Goal: Information Seeking & Learning: Learn about a topic

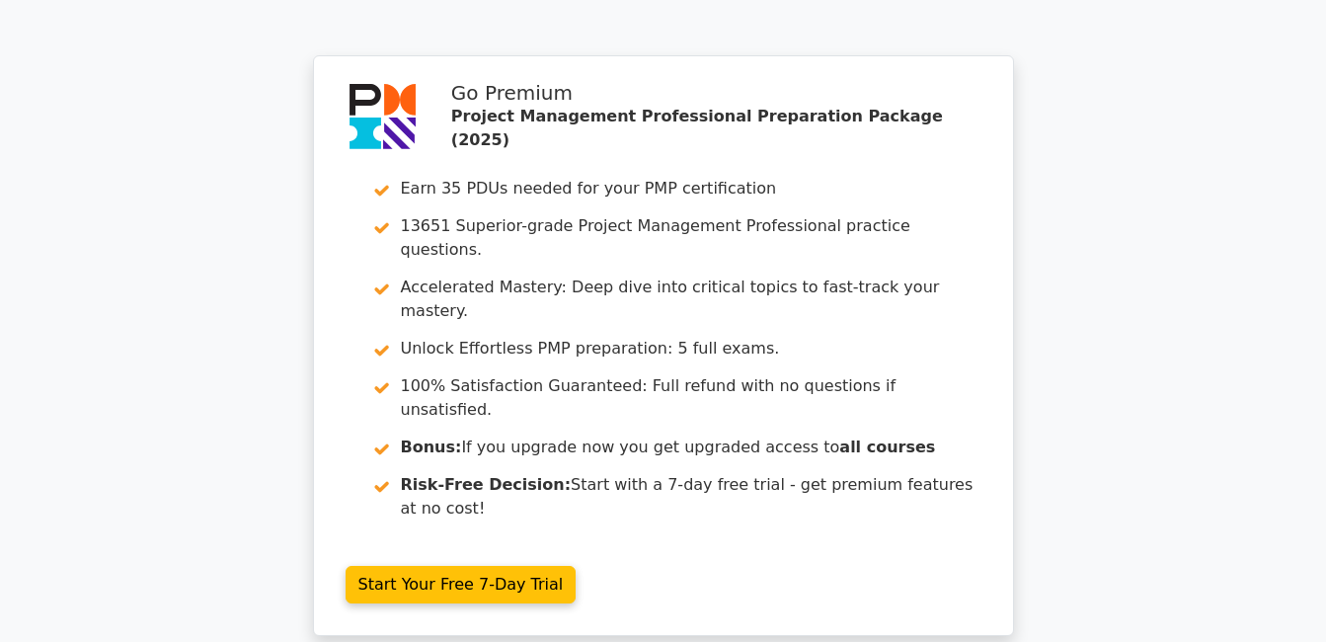
scroll to position [6459, 0]
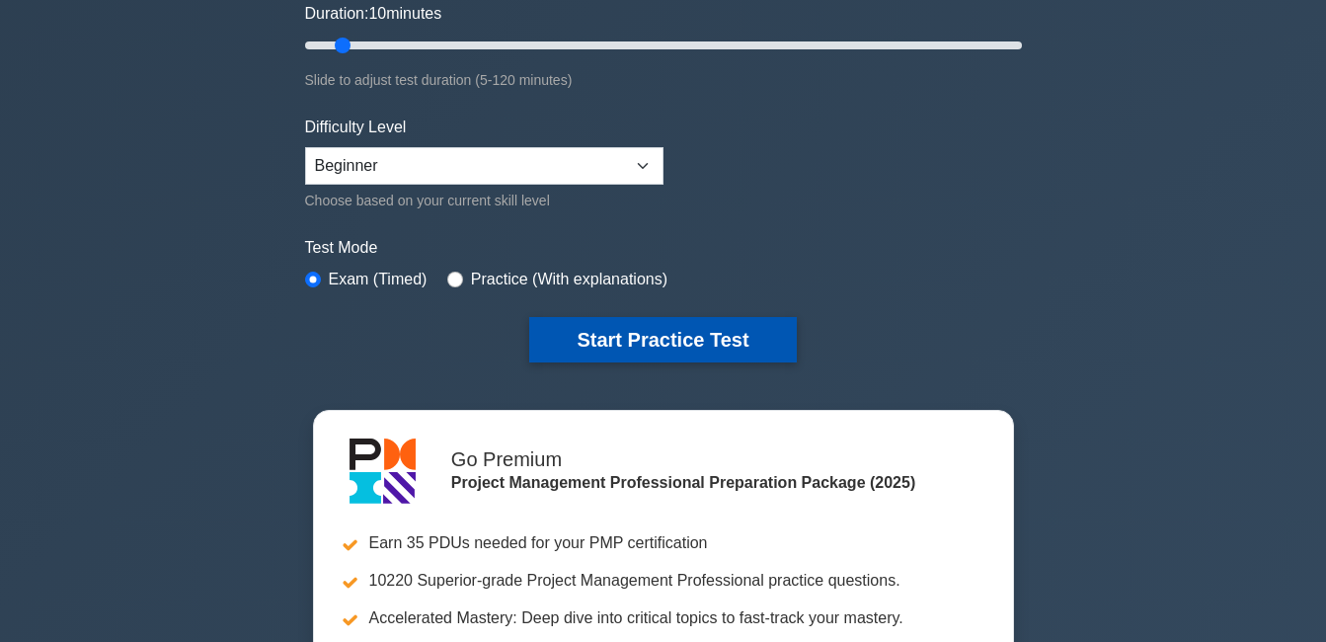
scroll to position [395, 0]
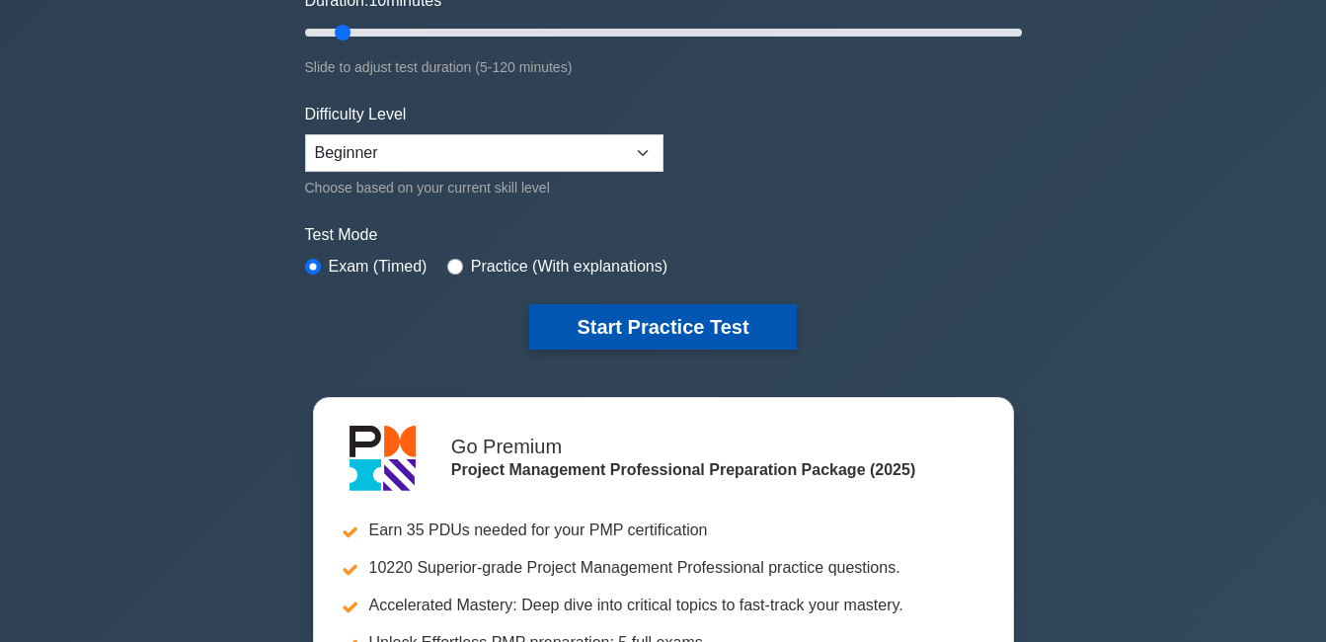
click at [697, 318] on button "Start Practice Test" at bounding box center [662, 326] width 267 height 45
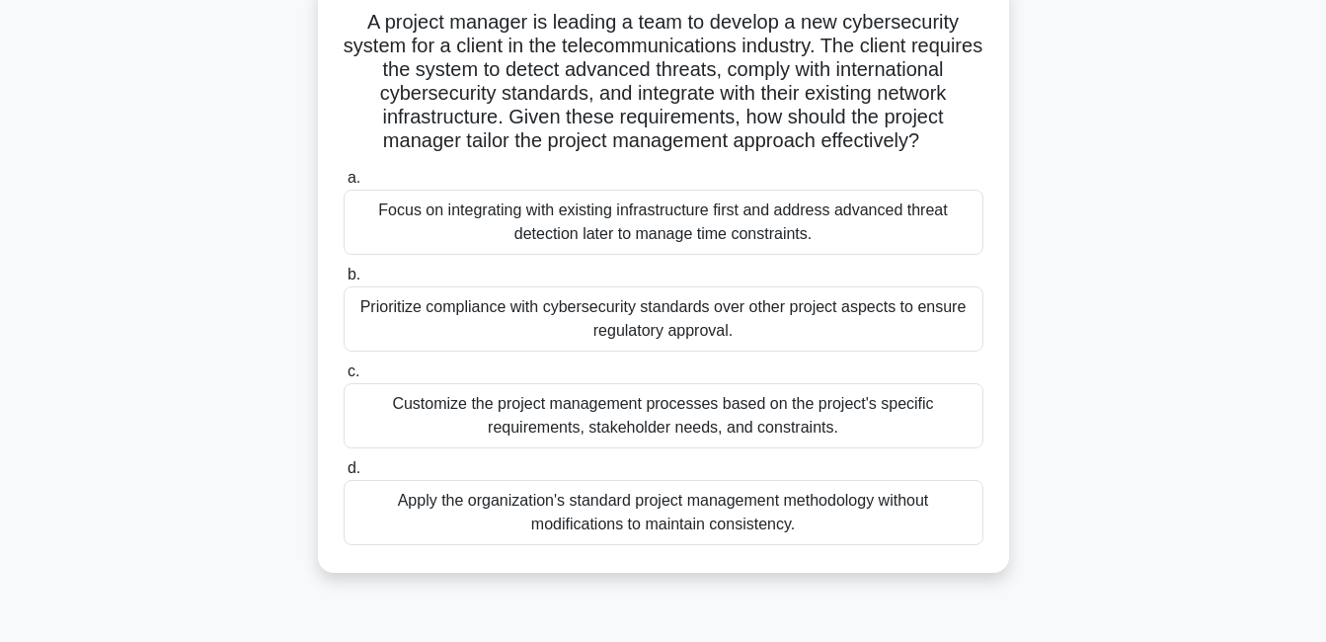
scroll to position [99, 0]
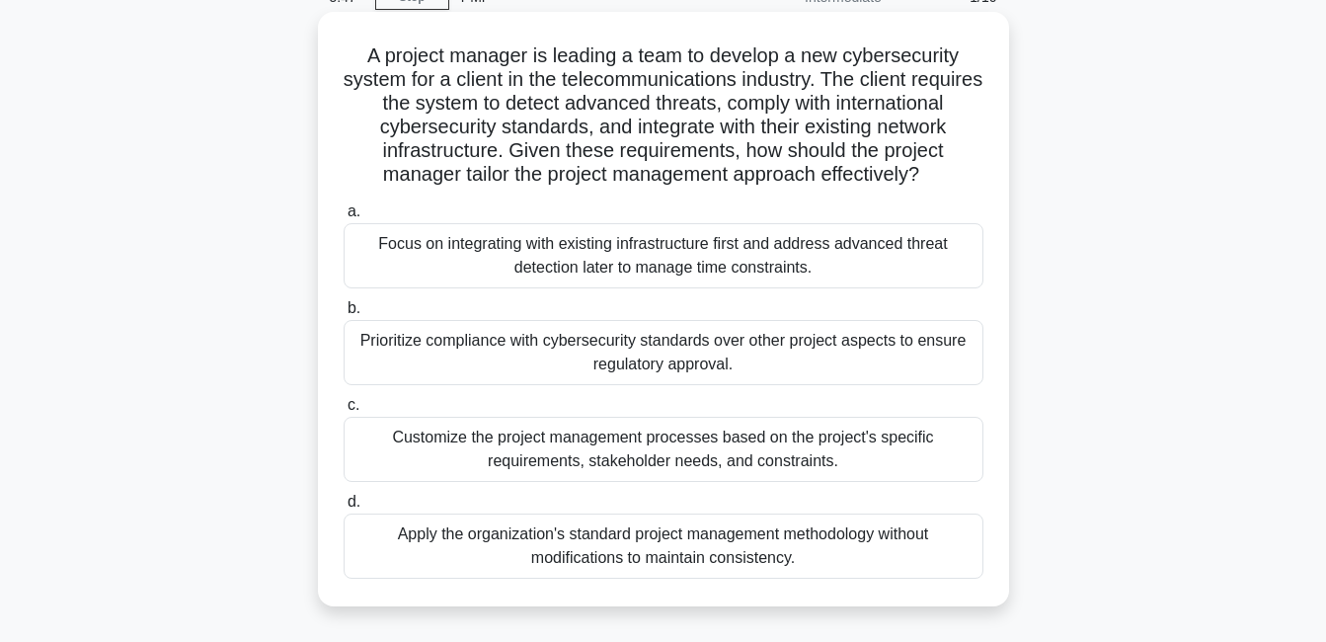
click at [873, 482] on div "Customize the project management processes based on the project's specific requ…" at bounding box center [664, 449] width 640 height 65
click at [344, 412] on input "c. Customize the project management processes based on the project's specific r…" at bounding box center [344, 405] width 0 height 13
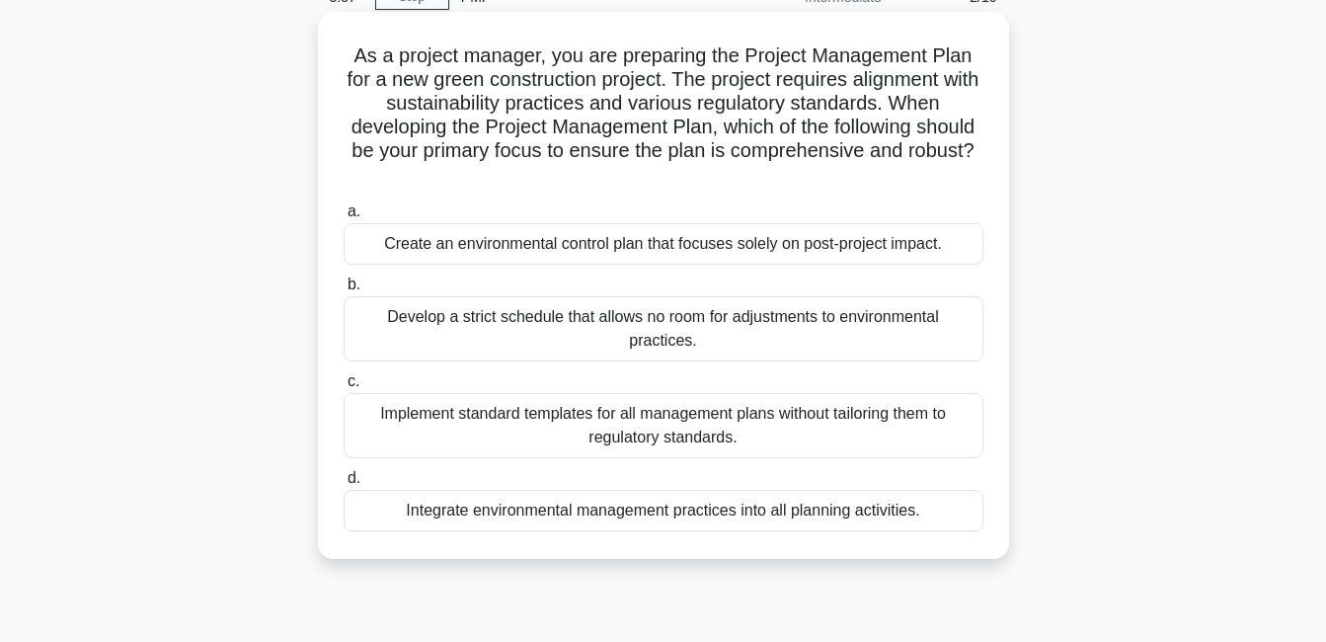
click at [800, 506] on div "Integrate environmental management practices into all planning activities." at bounding box center [664, 510] width 640 height 41
click at [344, 485] on input "d. Integrate environmental management practices into all planning activities." at bounding box center [344, 478] width 0 height 13
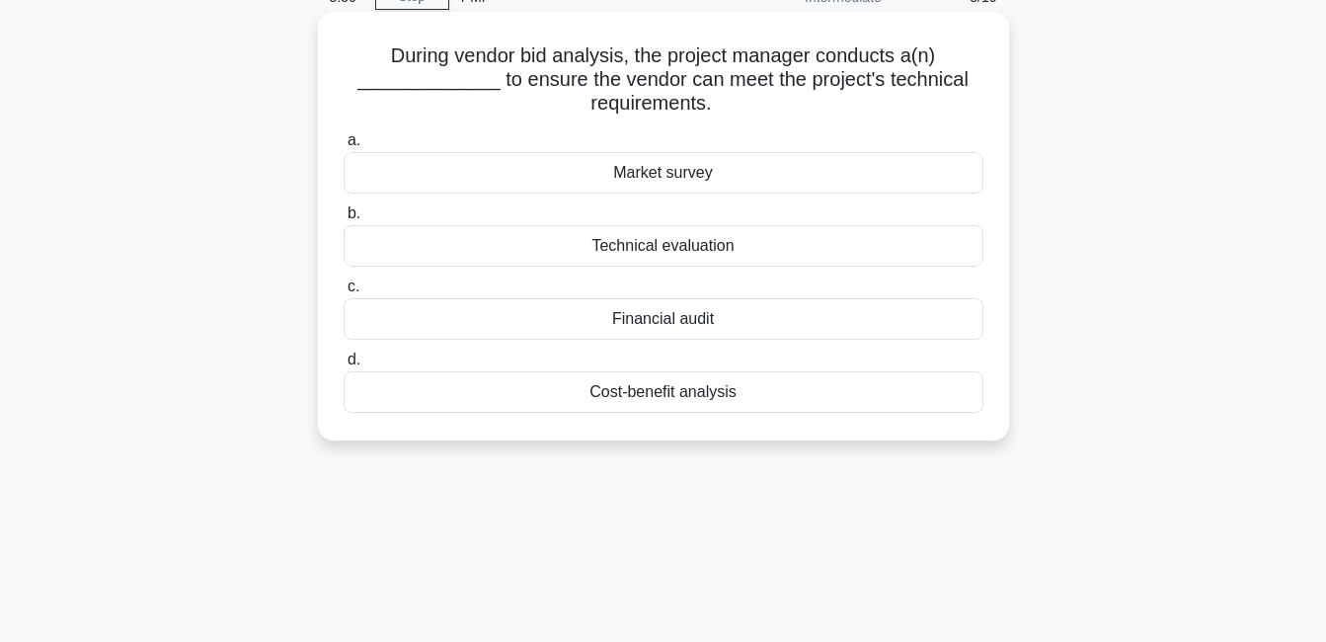
scroll to position [0, 0]
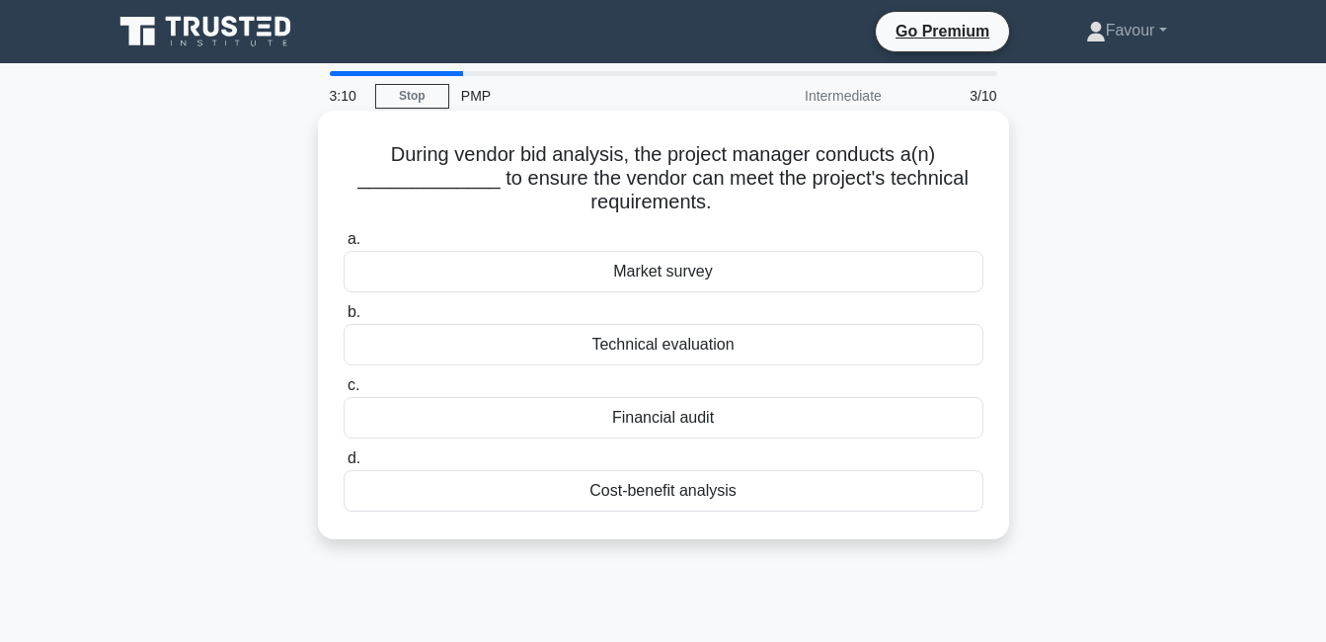
click at [684, 349] on div "Technical evaluation" at bounding box center [664, 344] width 640 height 41
click at [344, 319] on input "b. Technical evaluation" at bounding box center [344, 312] width 0 height 13
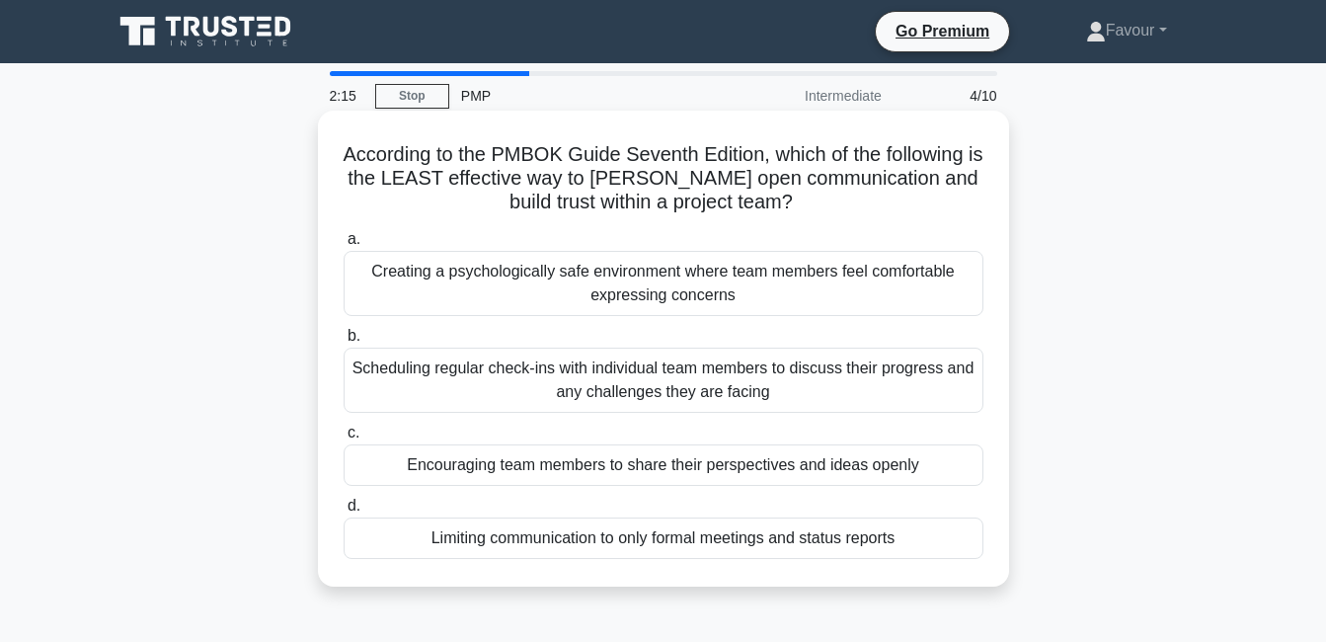
click at [750, 550] on div "Limiting communication to only formal meetings and status reports" at bounding box center [664, 537] width 640 height 41
click at [344, 512] on input "d. Limiting communication to only formal meetings and status reports" at bounding box center [344, 506] width 0 height 13
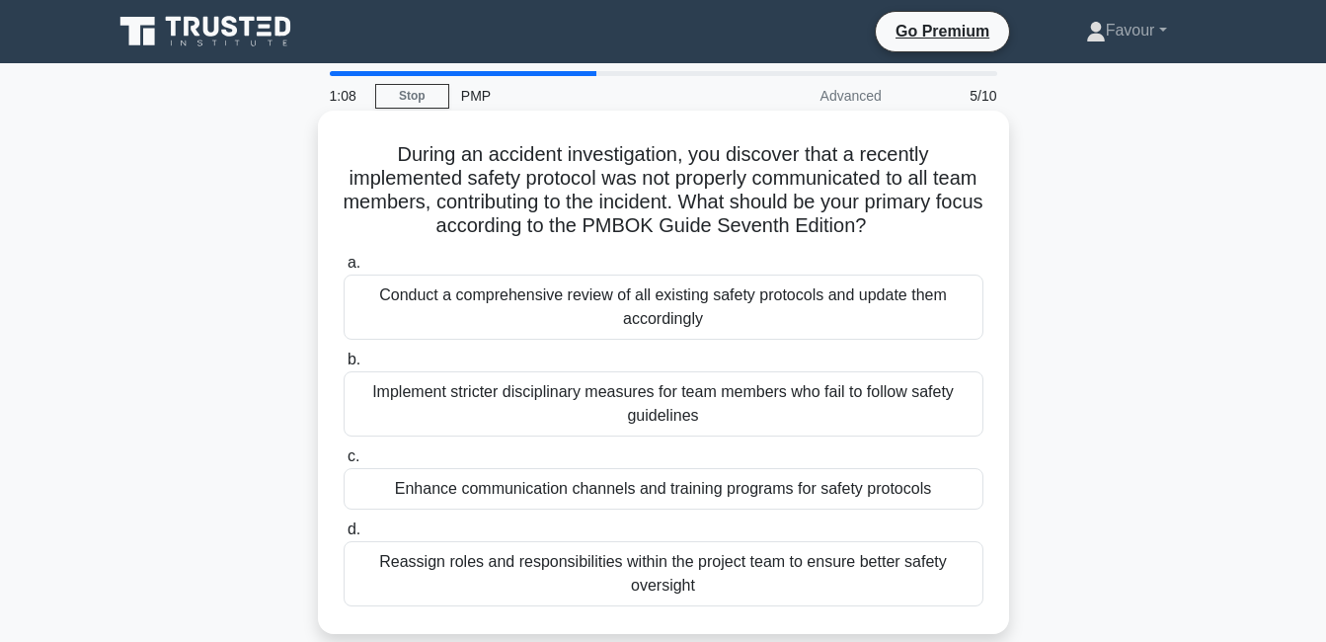
click at [543, 502] on div "Enhance communication channels and training programs for safety protocols" at bounding box center [664, 488] width 640 height 41
click at [344, 463] on input "c. Enhance communication channels and training programs for safety protocols" at bounding box center [344, 456] width 0 height 13
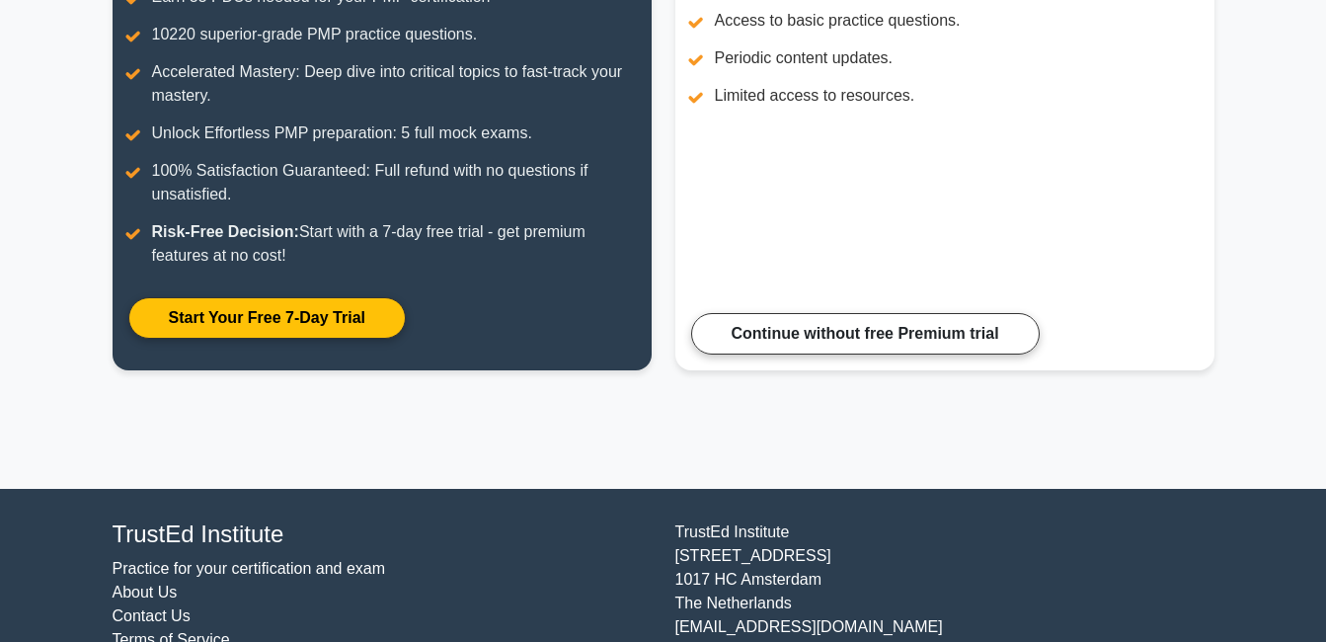
scroll to position [331, 0]
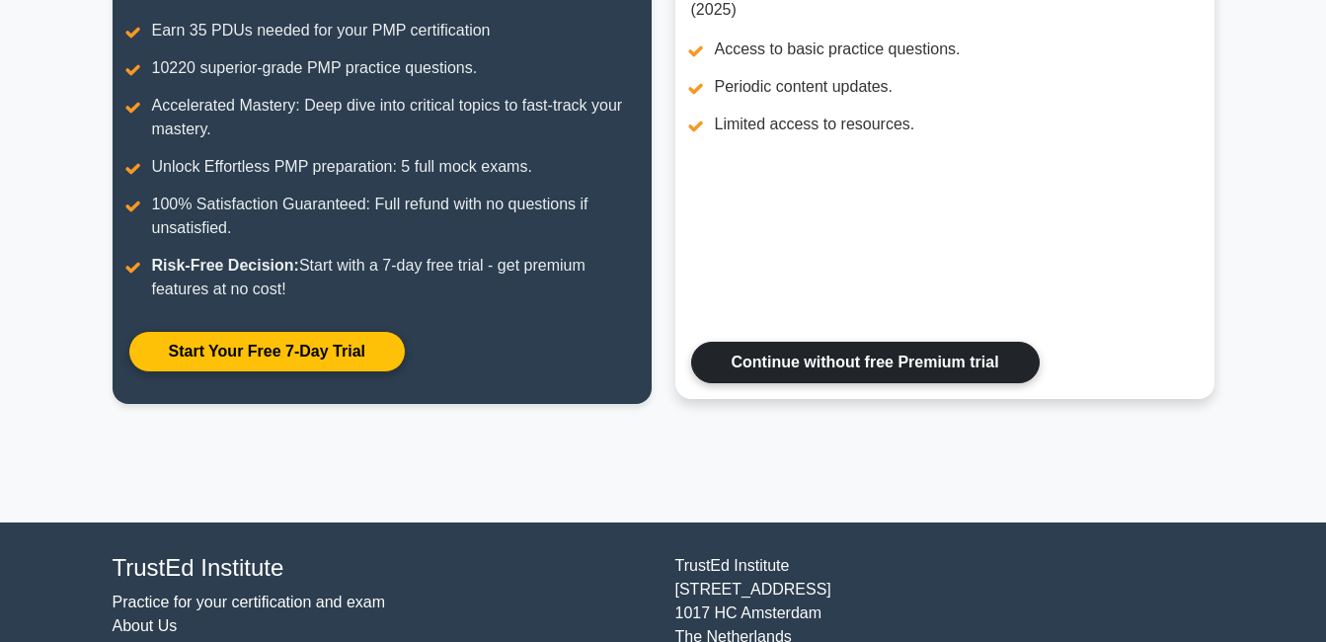
click at [915, 357] on link "Continue without free Premium trial" at bounding box center [865, 362] width 349 height 41
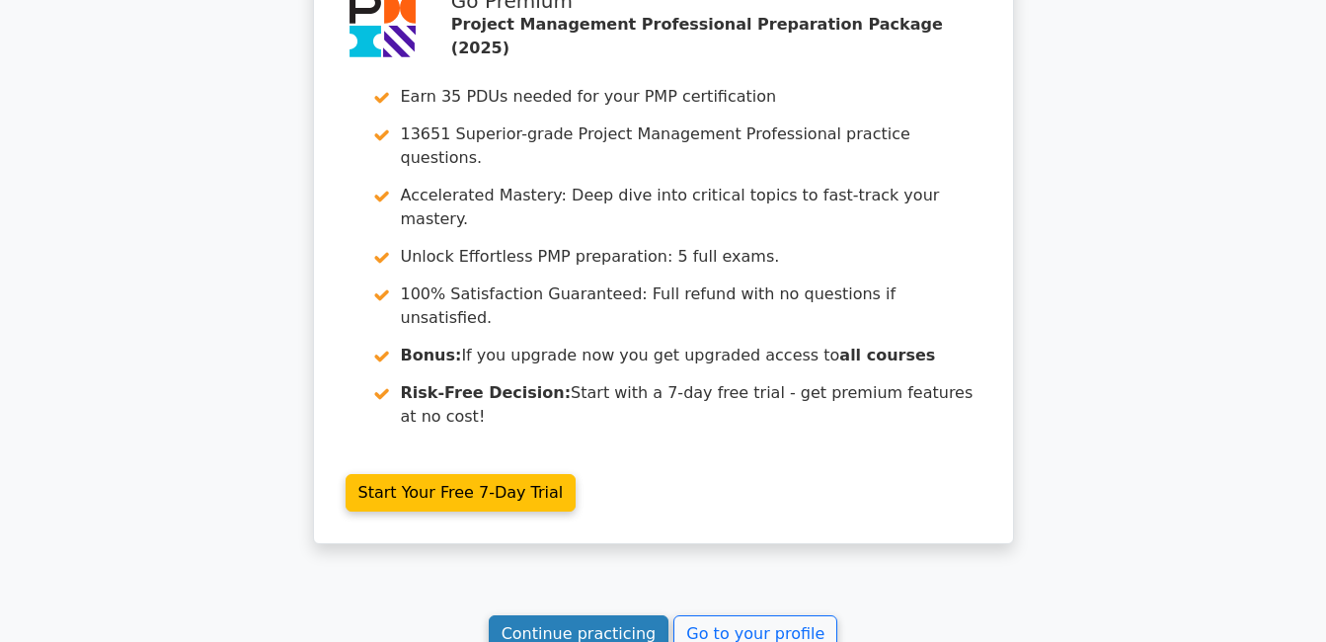
scroll to position [3744, 0]
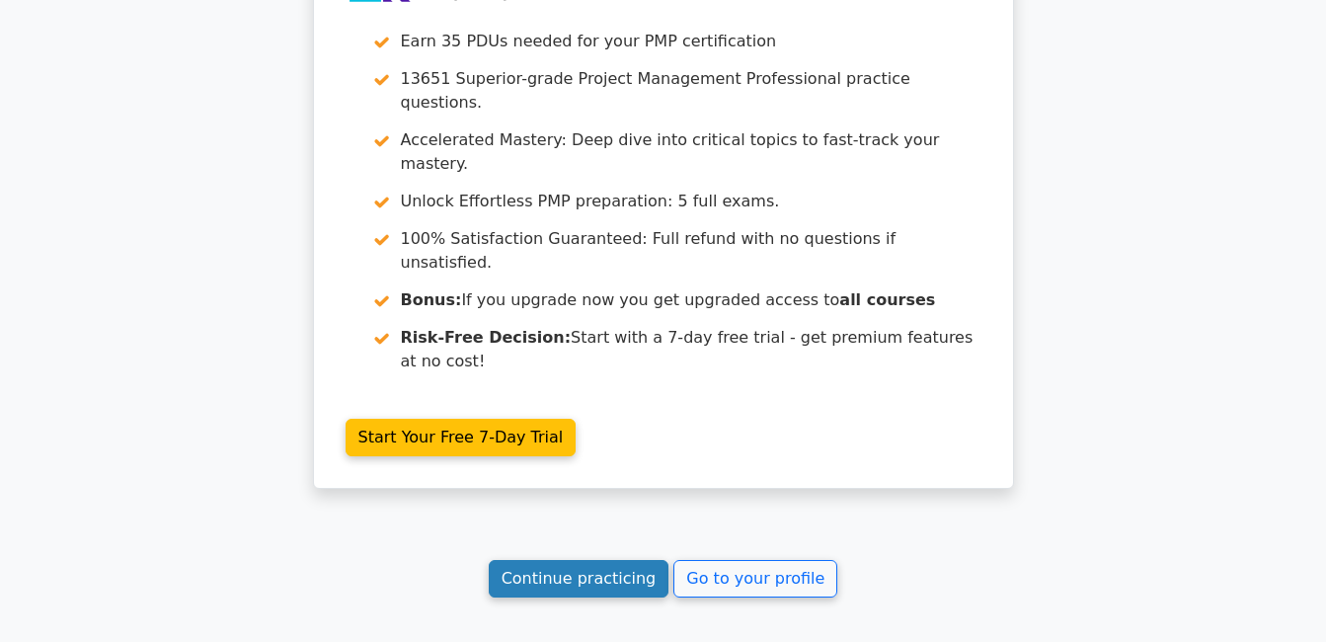
click at [638, 560] on link "Continue practicing" at bounding box center [579, 579] width 181 height 38
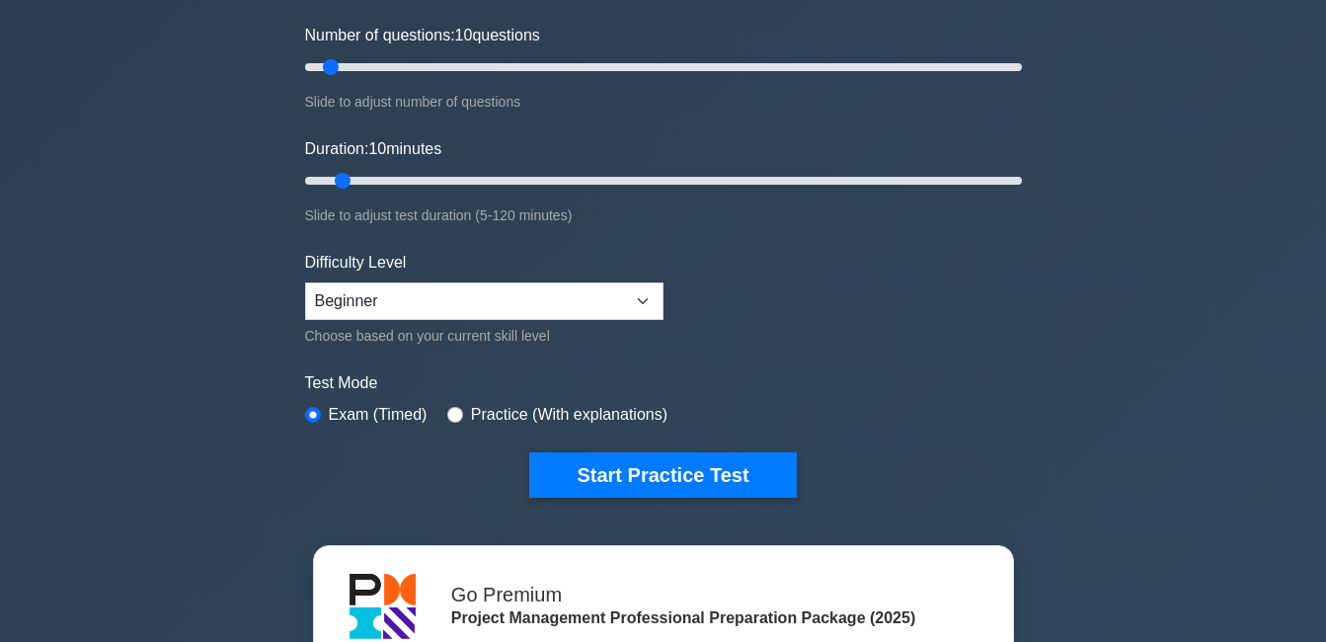
scroll to position [296, 0]
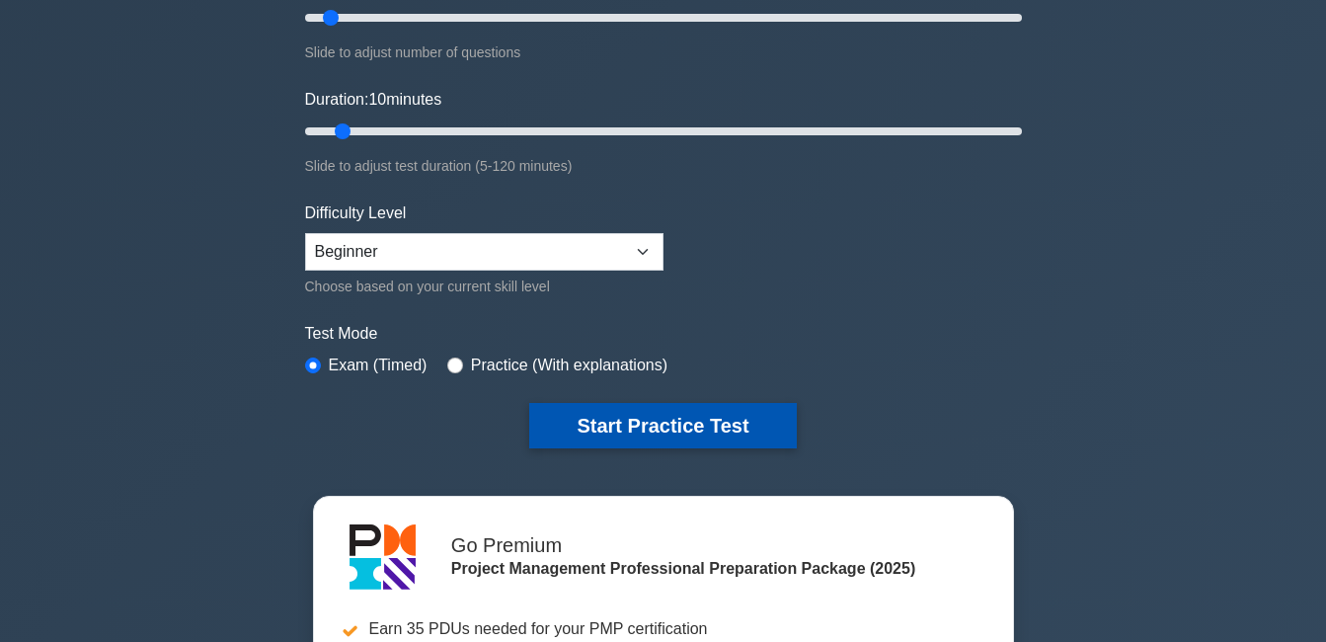
click at [633, 415] on button "Start Practice Test" at bounding box center [662, 425] width 267 height 45
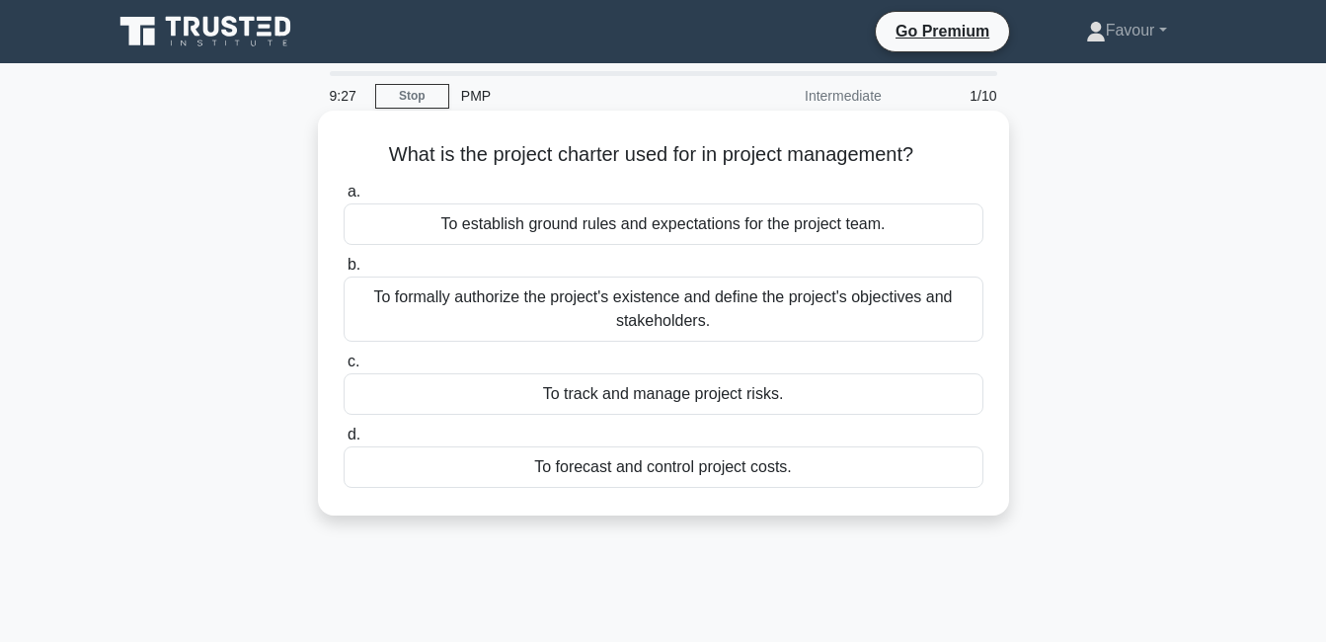
click at [624, 403] on div "To track and manage project risks." at bounding box center [664, 393] width 640 height 41
click at [344, 368] on input "c. To track and manage project risks." at bounding box center [344, 361] width 0 height 13
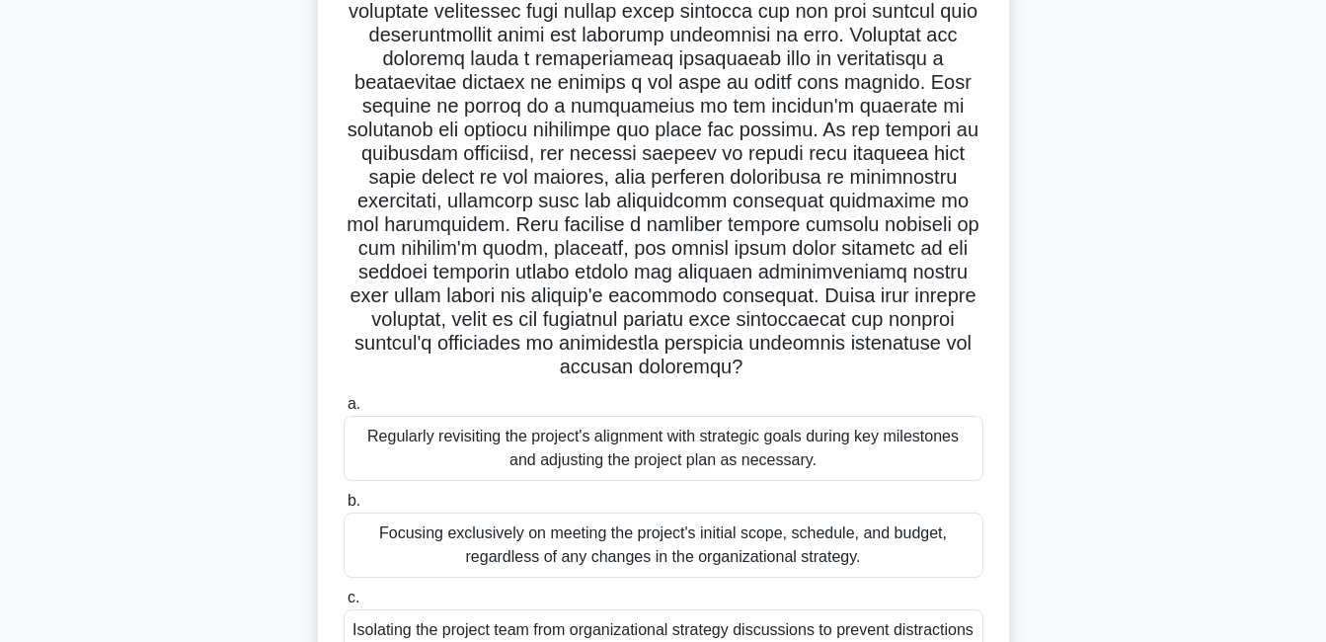
scroll to position [197, 0]
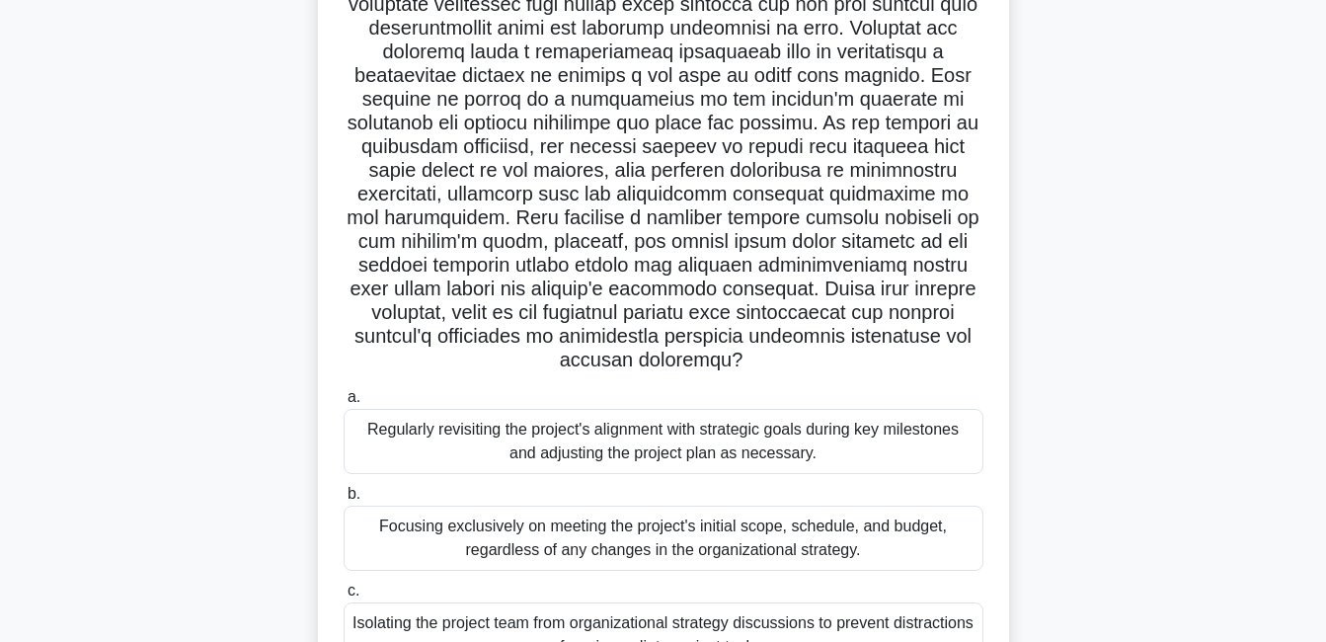
click at [621, 510] on div "Focusing exclusively on meeting the project's initial scope, schedule, and budg…" at bounding box center [664, 538] width 640 height 65
click at [344, 501] on input "b. Focusing exclusively on meeting the project's initial scope, schedule, and b…" at bounding box center [344, 494] width 0 height 13
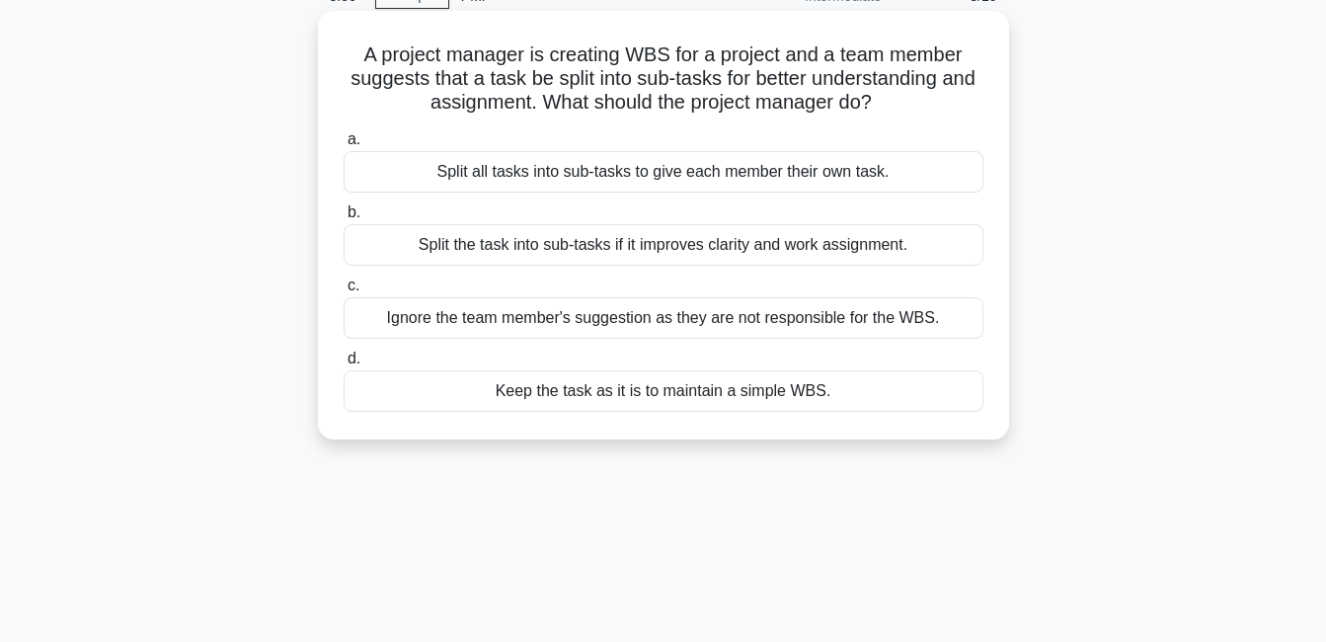
scroll to position [0, 0]
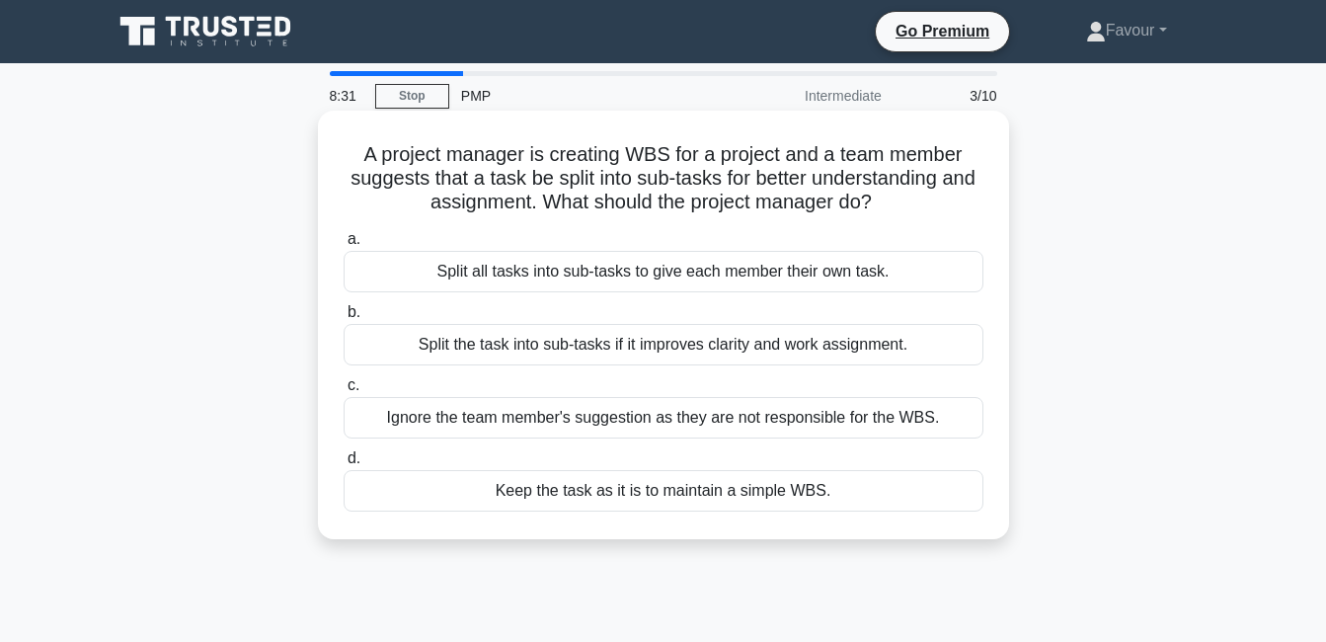
click at [621, 359] on div "Split the task into sub-tasks if it improves clarity and work assignment." at bounding box center [664, 344] width 640 height 41
click at [344, 319] on input "b. Split the task into sub-tasks if it improves clarity and work assignment." at bounding box center [344, 312] width 0 height 13
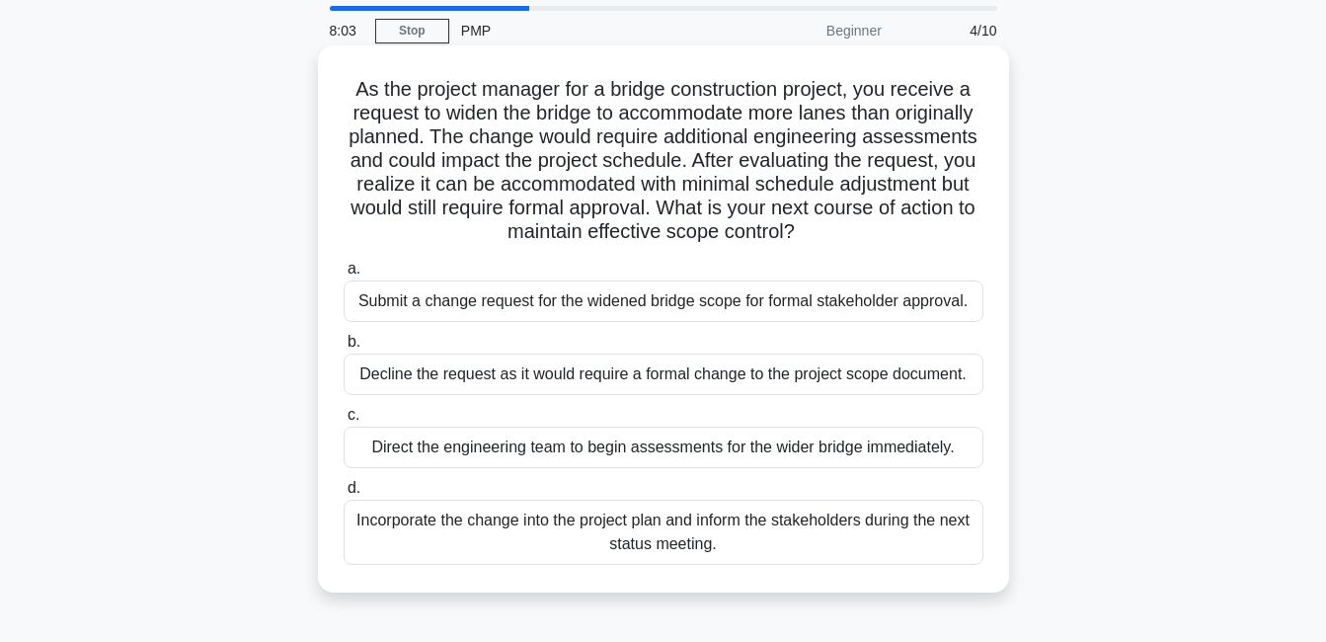
scroll to position [99, 0]
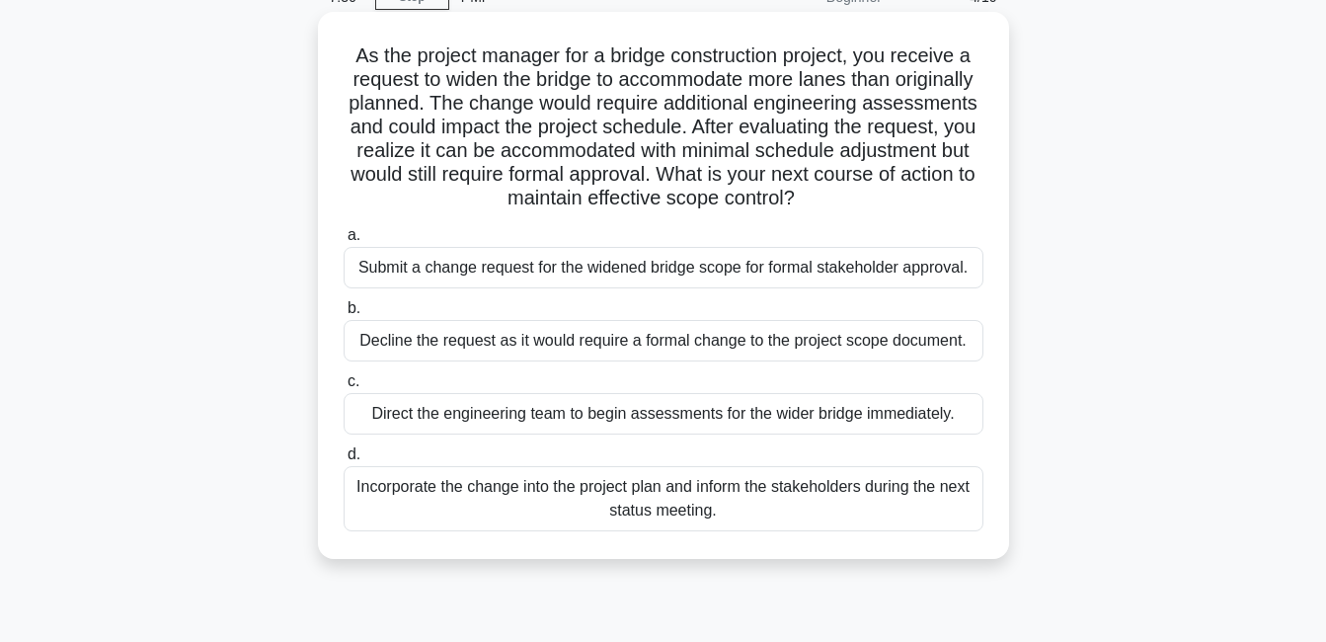
click at [690, 268] on div "Submit a change request for the widened bridge scope for formal stakeholder app…" at bounding box center [664, 267] width 640 height 41
click at [344, 242] on input "a. Submit a change request for the widened bridge scope for formal stakeholder …" at bounding box center [344, 235] width 0 height 13
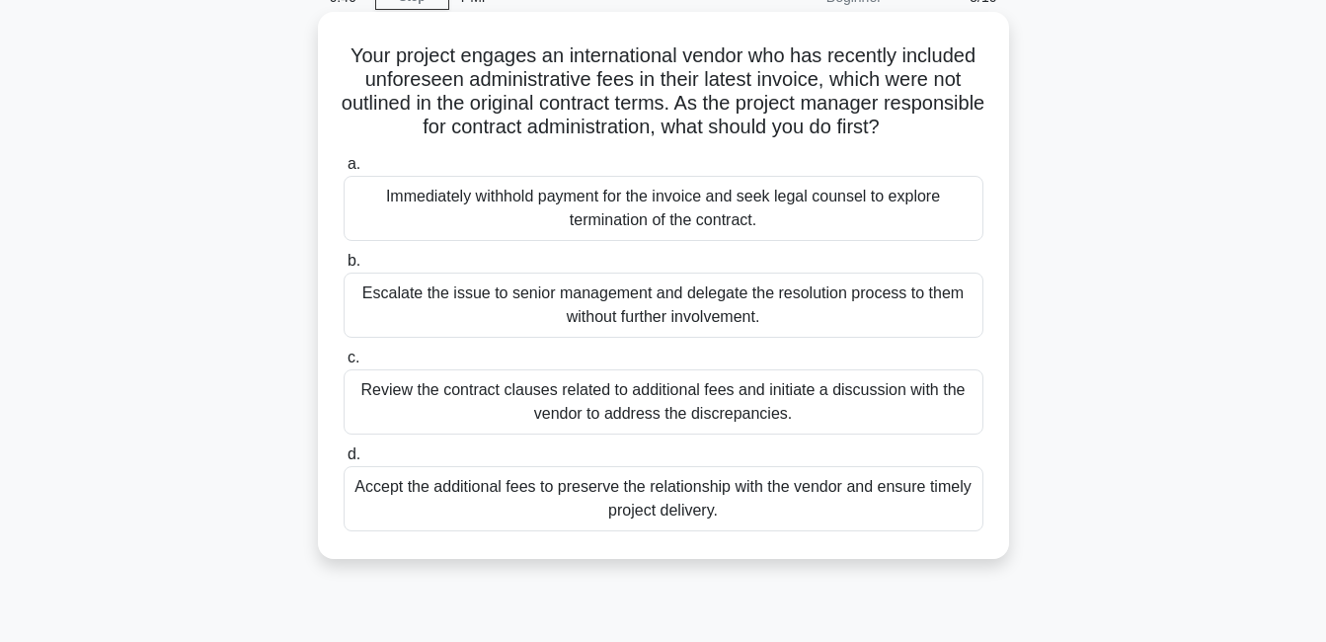
click at [639, 423] on div "Review the contract clauses related to additional fees and initiate a discussio…" at bounding box center [664, 401] width 640 height 65
click at [344, 364] on input "c. Review the contract clauses related to additional fees and initiate a discus…" at bounding box center [344, 358] width 0 height 13
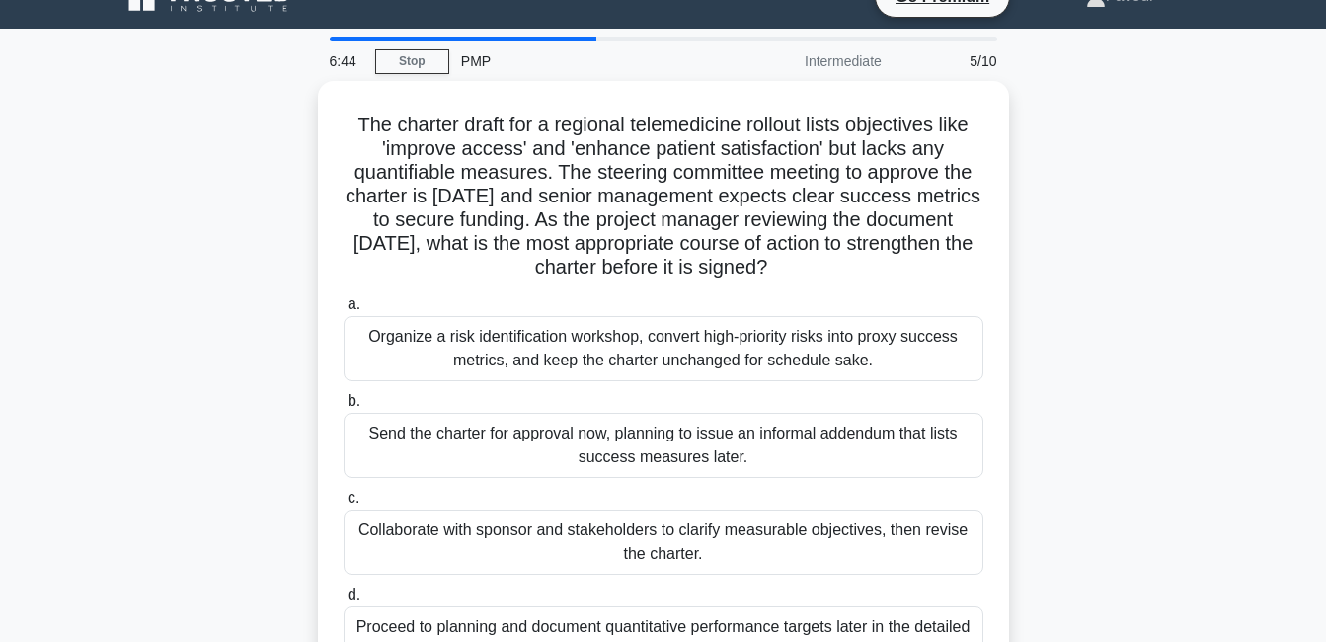
scroll to position [0, 0]
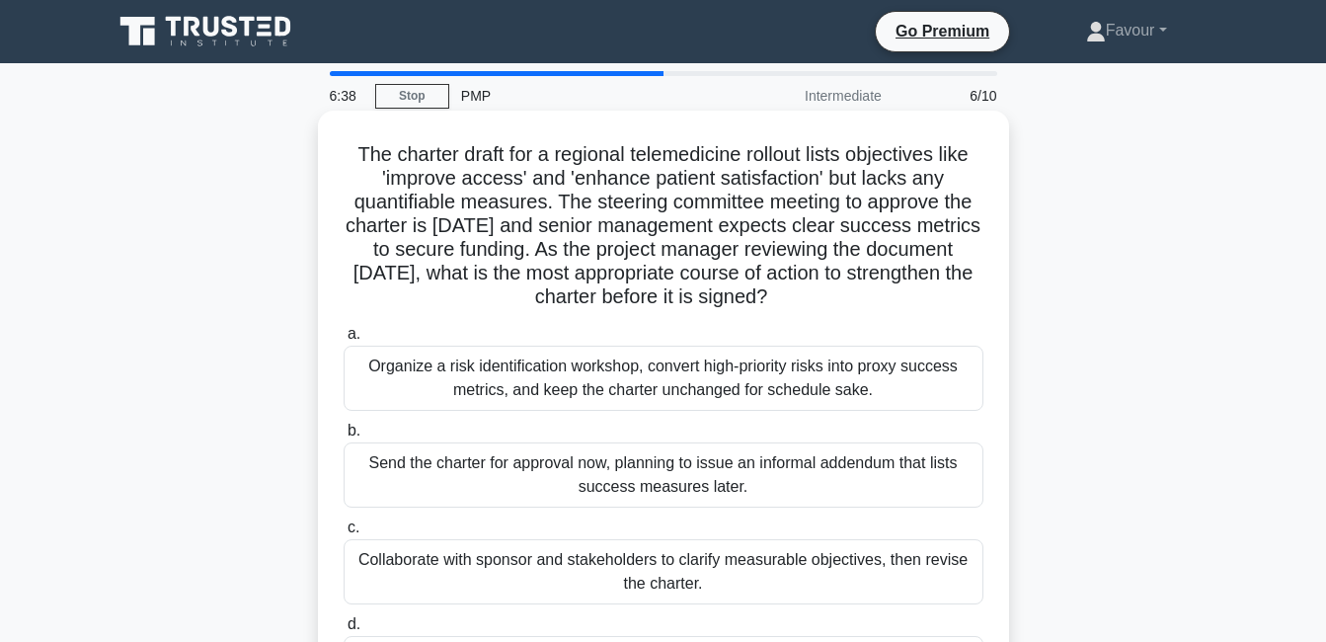
click at [765, 483] on div "Send the charter for approval now, planning to issue an informal addendum that …" at bounding box center [664, 474] width 640 height 65
click at [344, 437] on input "b. Send the charter for approval now, planning to issue an informal addendum th…" at bounding box center [344, 431] width 0 height 13
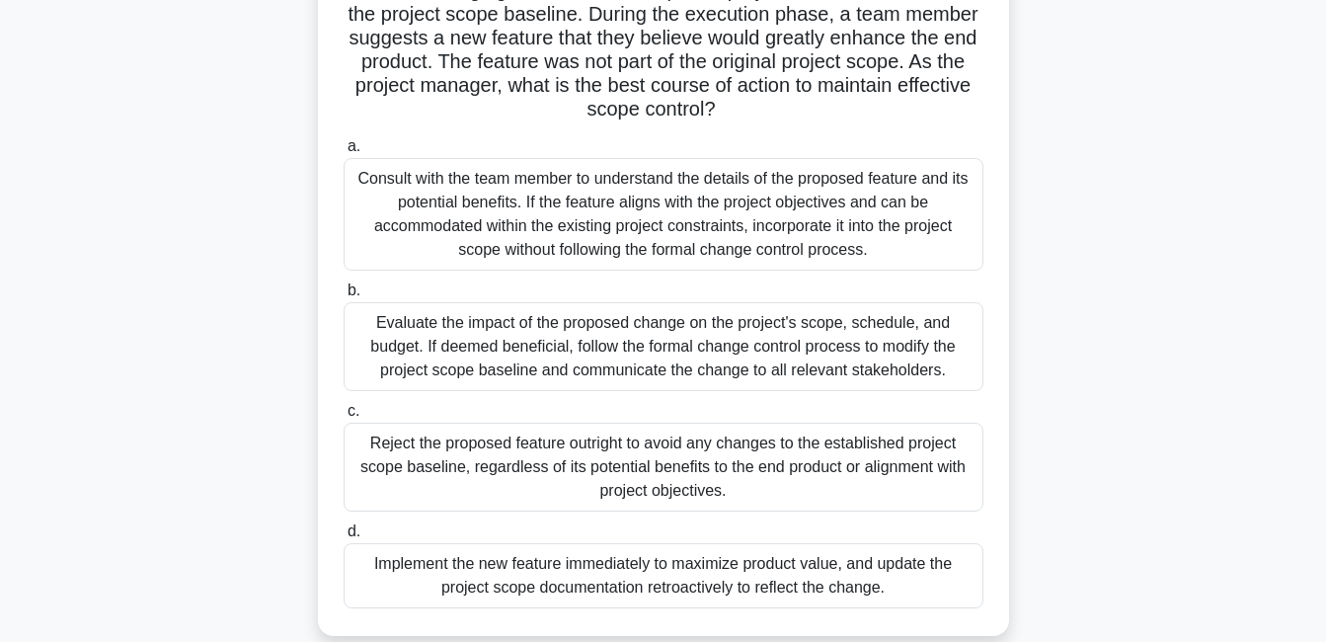
scroll to position [197, 0]
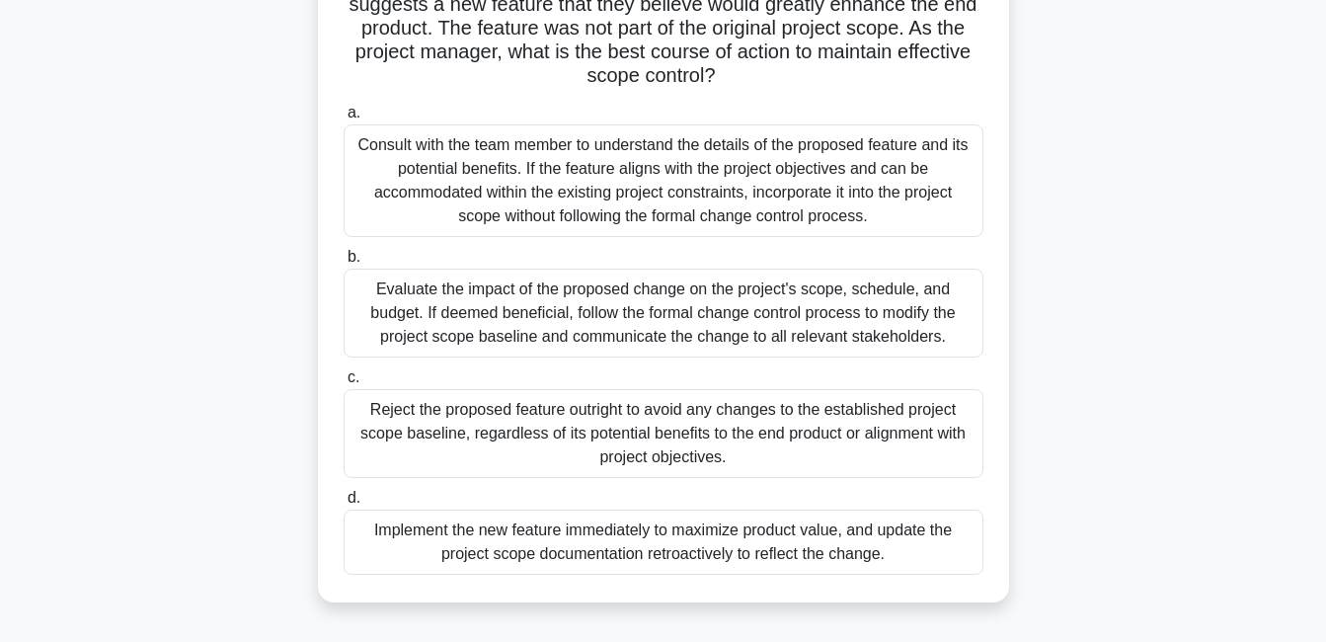
click at [570, 312] on div "Evaluate the impact of the proposed change on the project's scope, schedule, an…" at bounding box center [664, 313] width 640 height 89
click at [344, 264] on input "b. Evaluate the impact of the proposed change on the project's scope, schedule,…" at bounding box center [344, 257] width 0 height 13
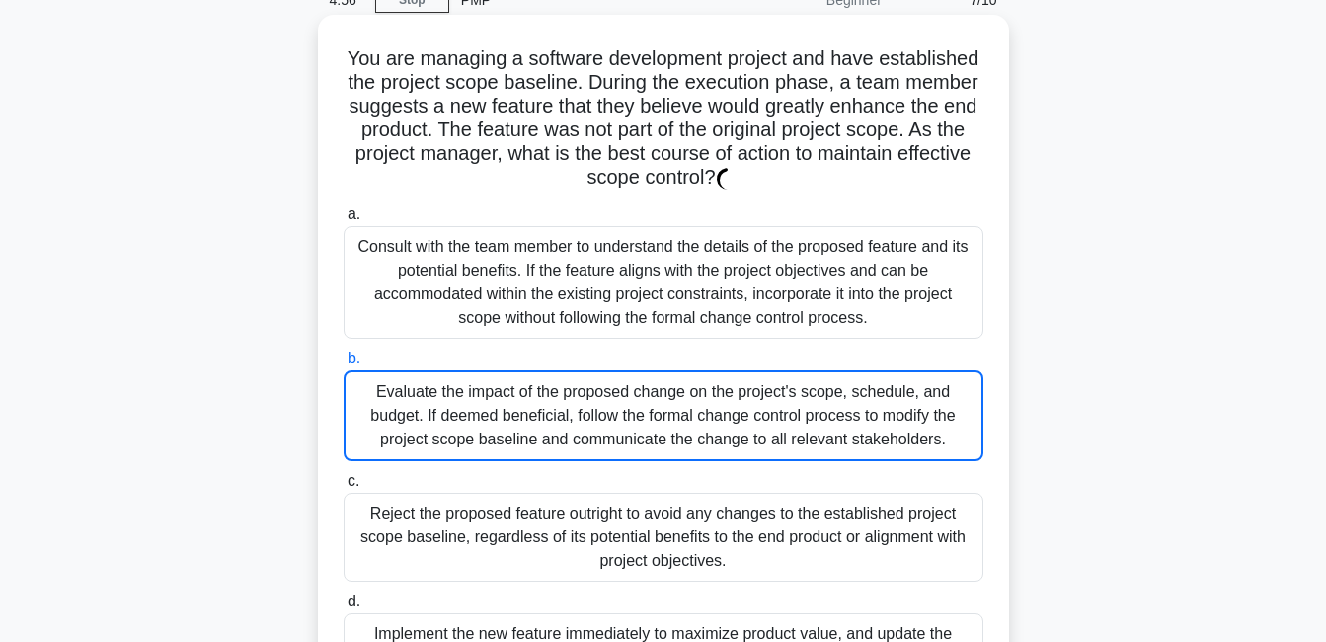
scroll to position [0, 0]
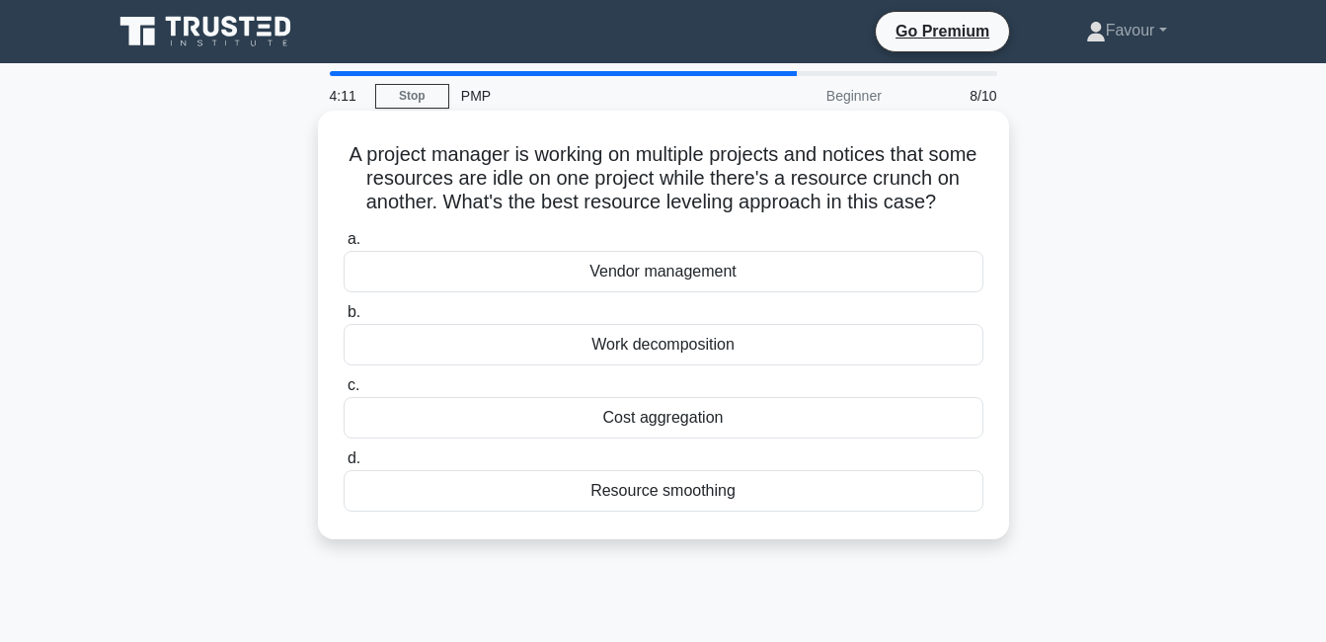
click at [572, 344] on div "Work decomposition" at bounding box center [664, 344] width 640 height 41
click at [344, 319] on input "b. Work decomposition" at bounding box center [344, 312] width 0 height 13
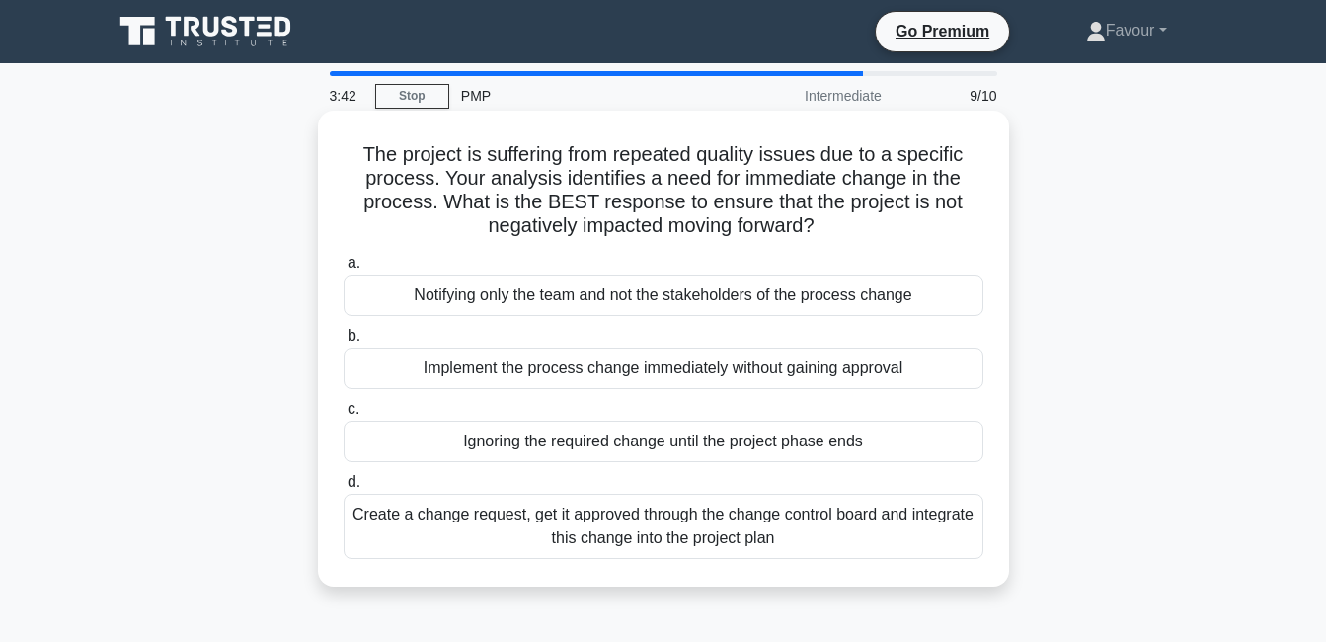
click at [812, 529] on div "Create a change request, get it approved through the change control board and i…" at bounding box center [664, 526] width 640 height 65
click at [344, 489] on input "d. Create a change request, get it approved through the change control board an…" at bounding box center [344, 482] width 0 height 13
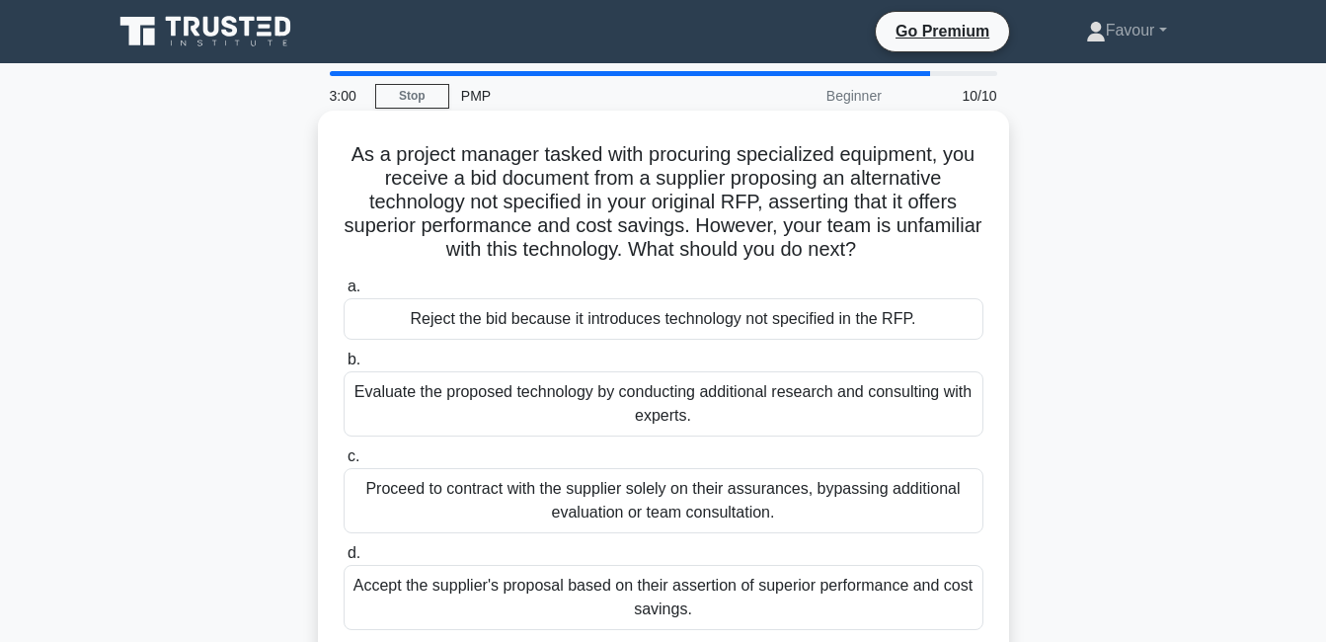
click at [558, 407] on div "Evaluate the proposed technology by conducting additional research and consulti…" at bounding box center [664, 403] width 640 height 65
click at [344, 366] on input "b. Evaluate the proposed technology by conducting additional research and consu…" at bounding box center [344, 360] width 0 height 13
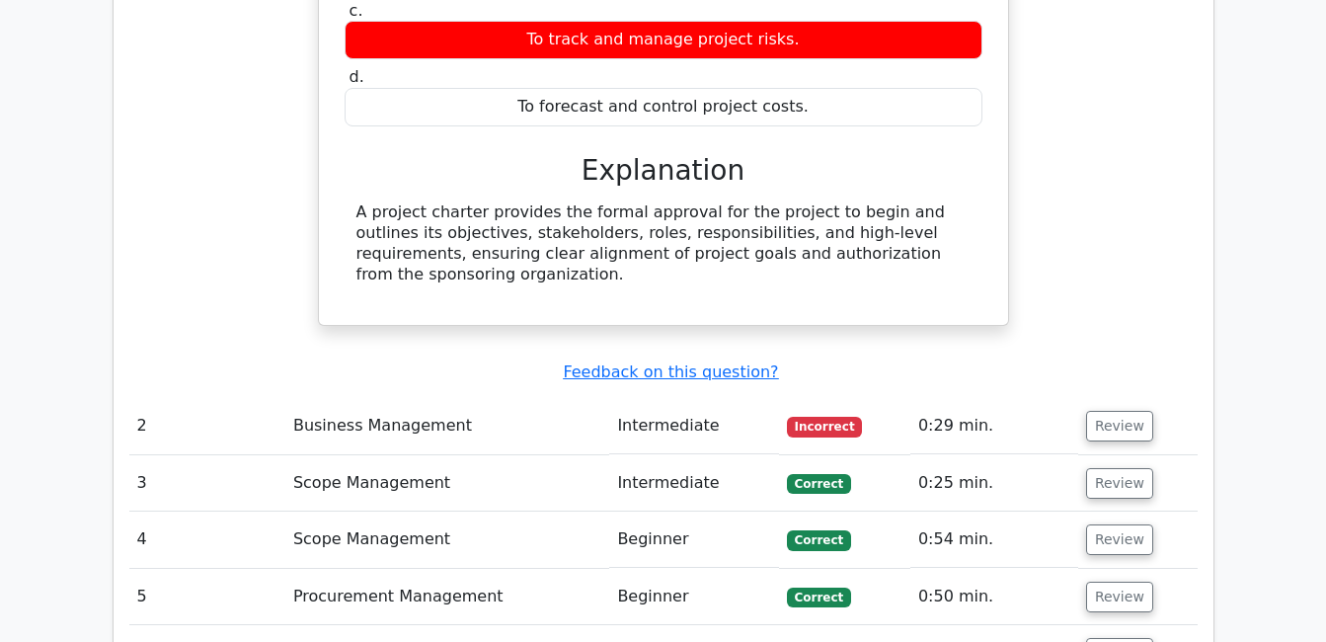
scroll to position [2074, 0]
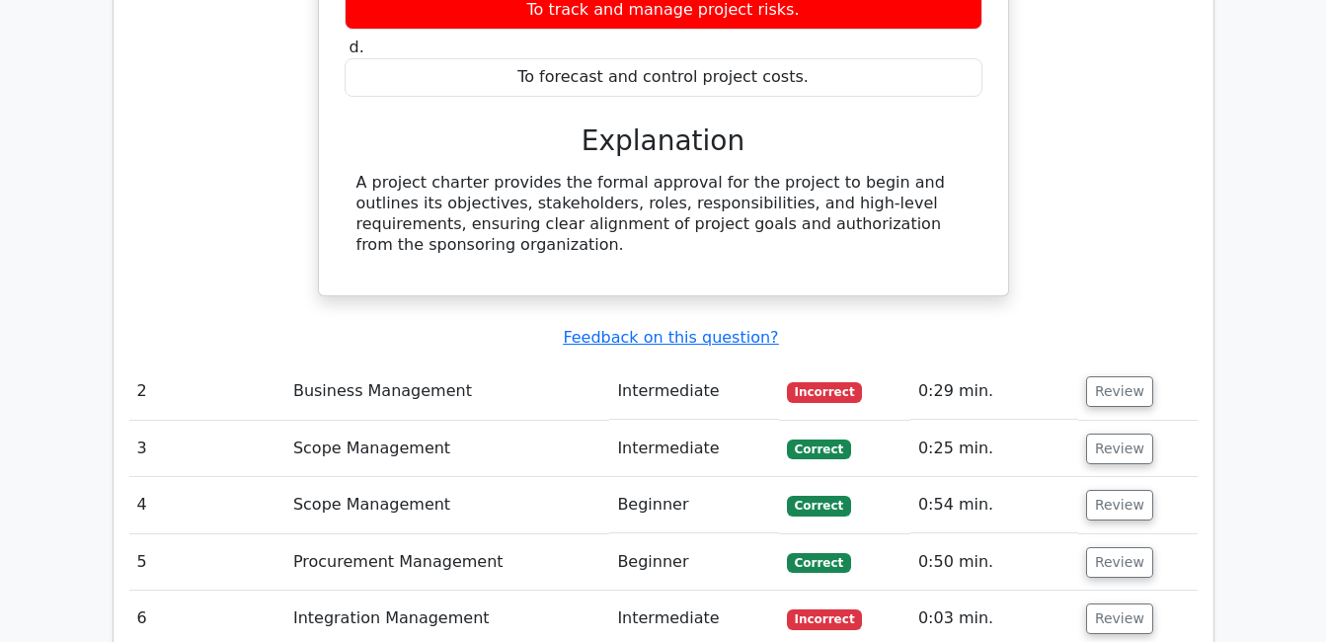
click at [818, 382] on span "Incorrect" at bounding box center [825, 392] width 76 height 20
click at [1114, 376] on button "Review" at bounding box center [1119, 391] width 67 height 31
click at [1123, 376] on button "Review" at bounding box center [1119, 391] width 67 height 31
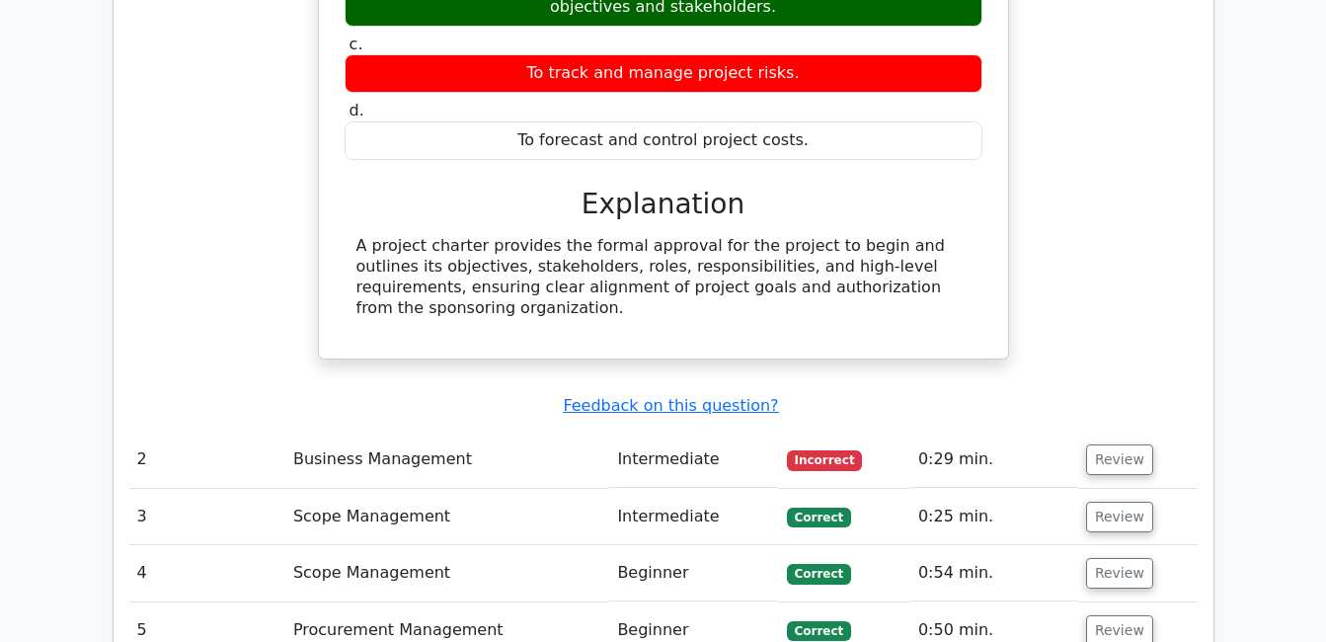
scroll to position [2172, 0]
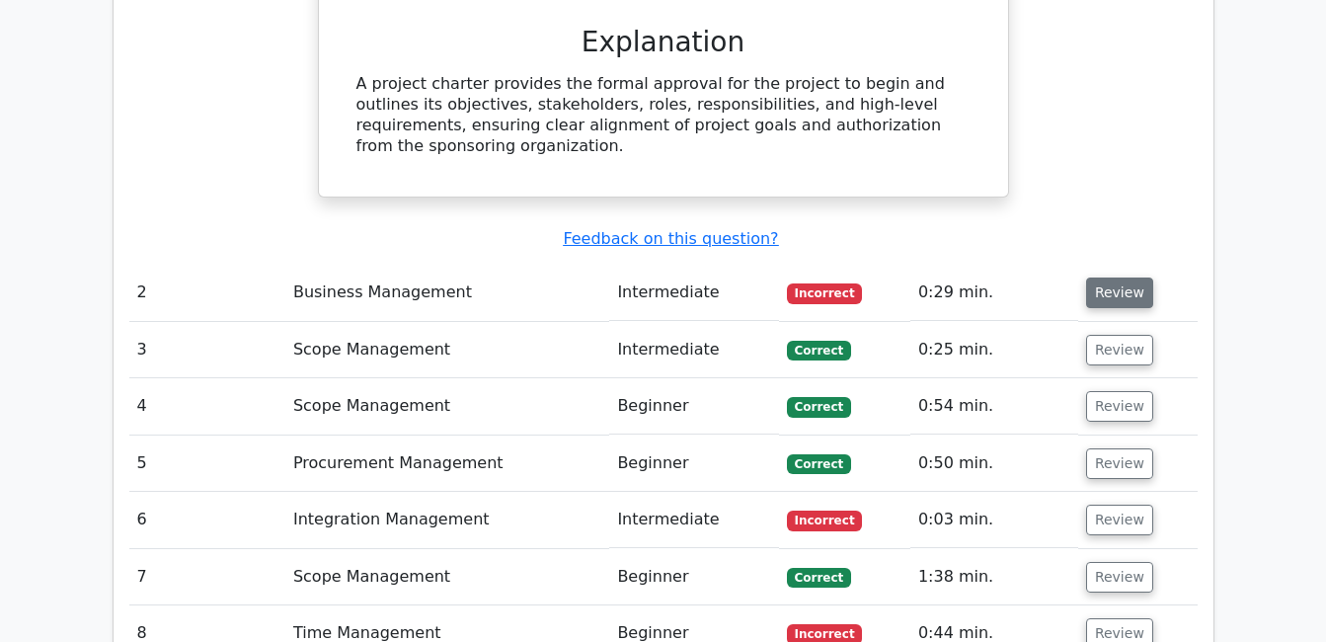
click at [1119, 277] on button "Review" at bounding box center [1119, 292] width 67 height 31
click at [1120, 277] on button "Review" at bounding box center [1119, 292] width 67 height 31
click at [1128, 277] on button "Review" at bounding box center [1119, 292] width 67 height 31
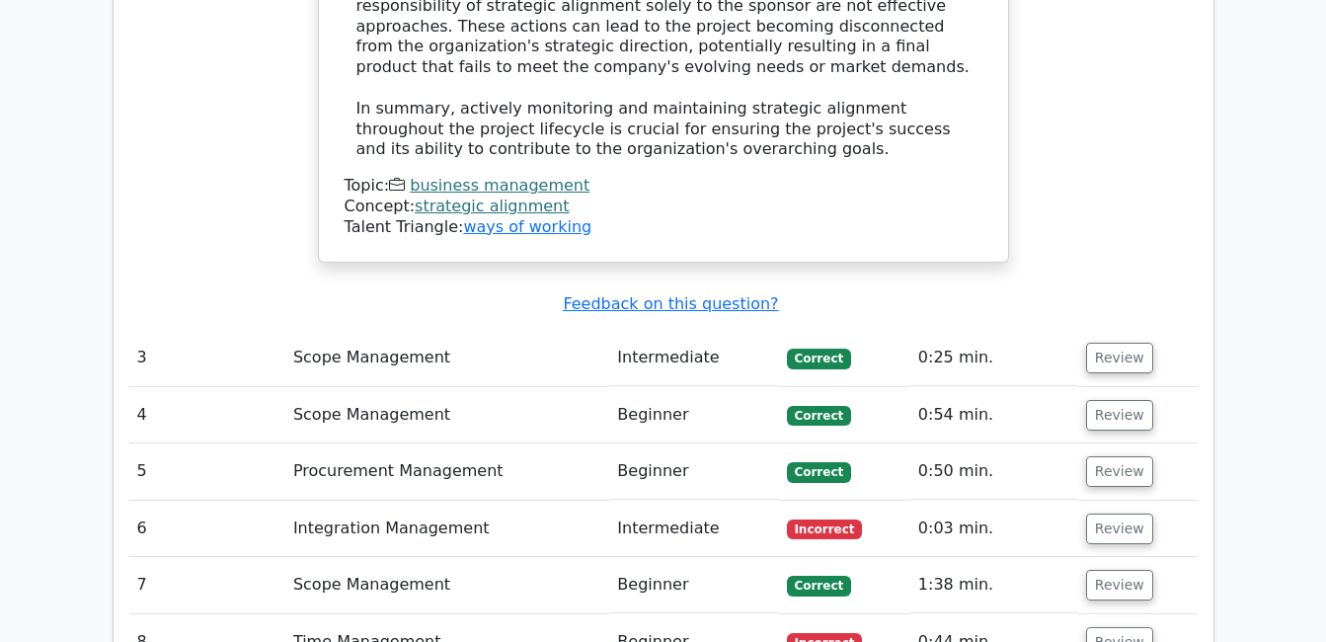
scroll to position [3654, 0]
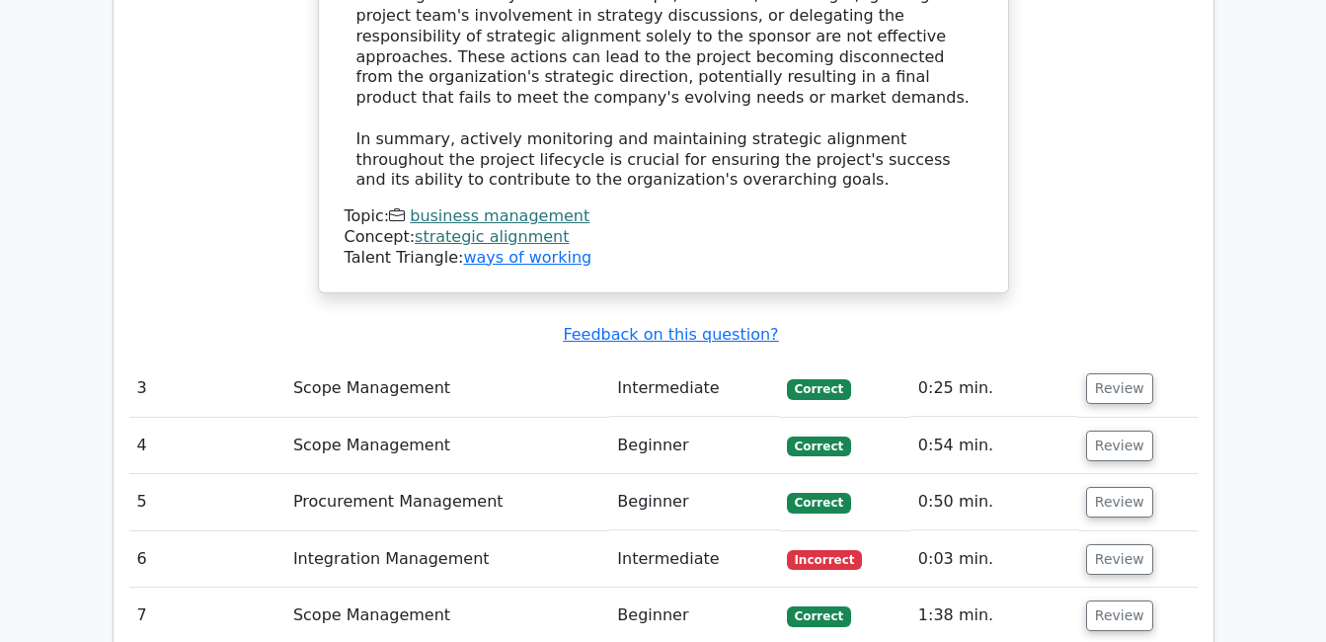
click at [828, 550] on span "Incorrect" at bounding box center [825, 560] width 76 height 20
click at [1106, 544] on button "Review" at bounding box center [1119, 559] width 67 height 31
